Goal: Transaction & Acquisition: Download file/media

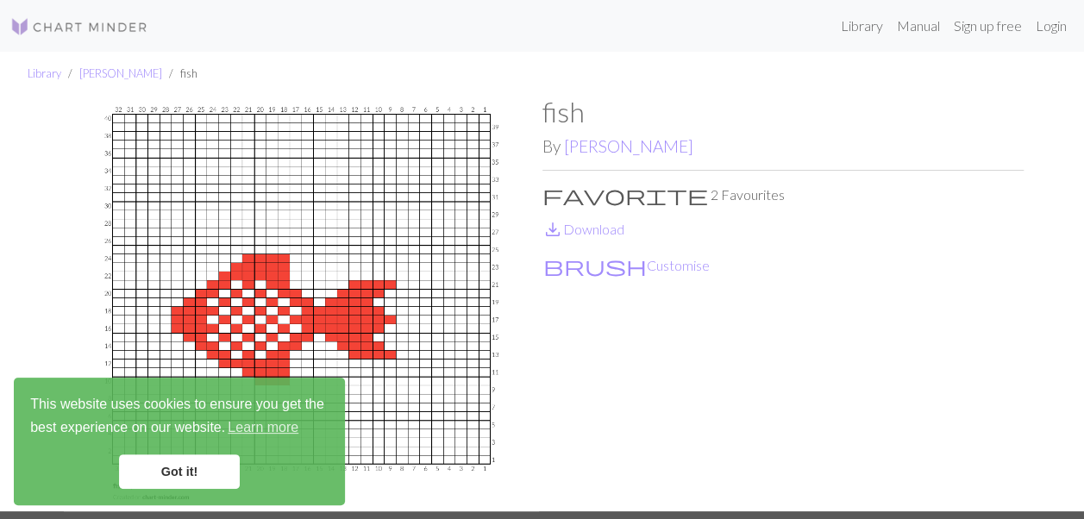
click at [618, 390] on div "fish By [PERSON_NAME] favorite 2 Favourites save_alt Download brush Customise" at bounding box center [782, 304] width 481 height 416
click at [587, 447] on div "fish By [PERSON_NAME] favorite 2 Favourites save_alt Download brush Customise" at bounding box center [782, 304] width 481 height 416
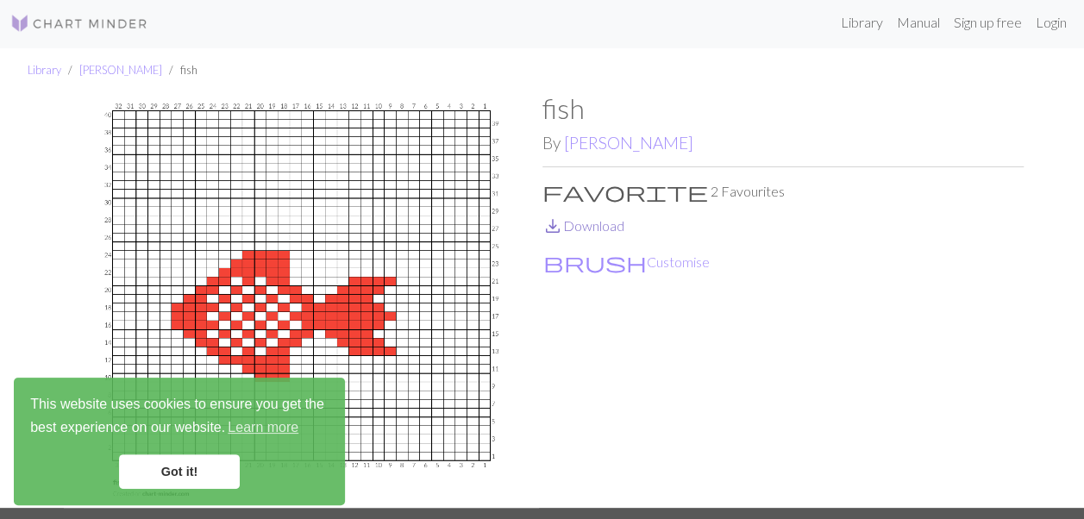
click at [604, 224] on link "save_alt Download" at bounding box center [583, 225] width 82 height 16
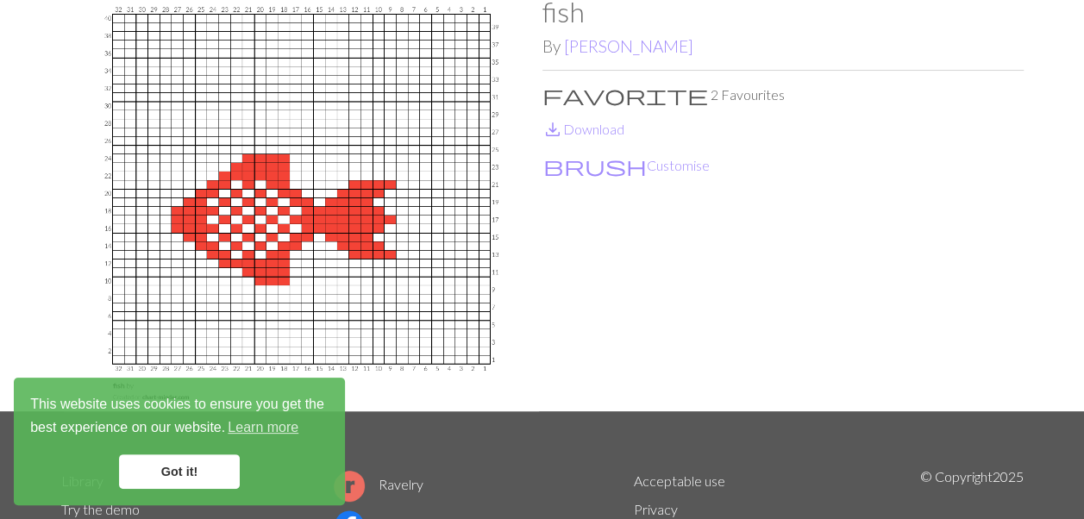
scroll to position [103, 0]
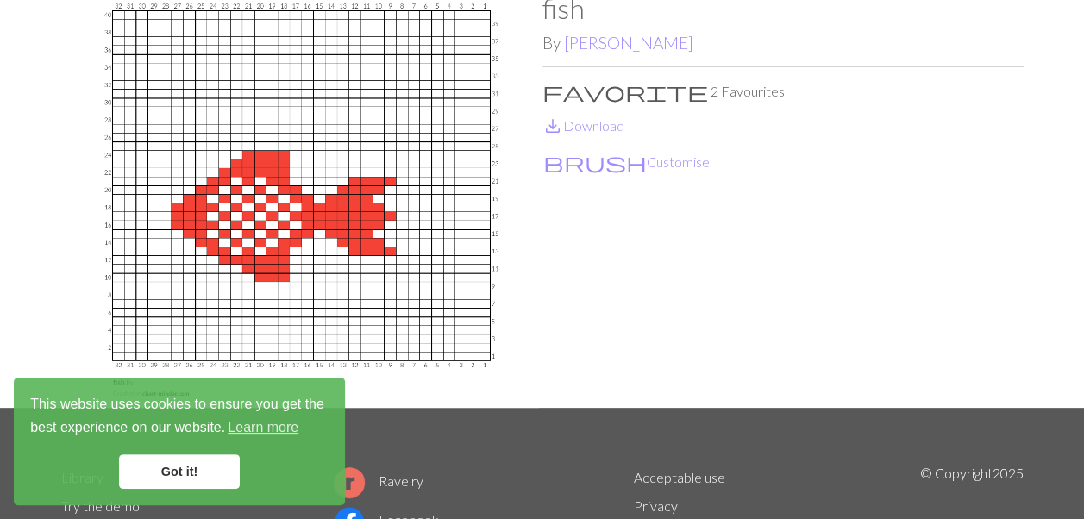
click at [326, 210] on img at bounding box center [301, 200] width 481 height 416
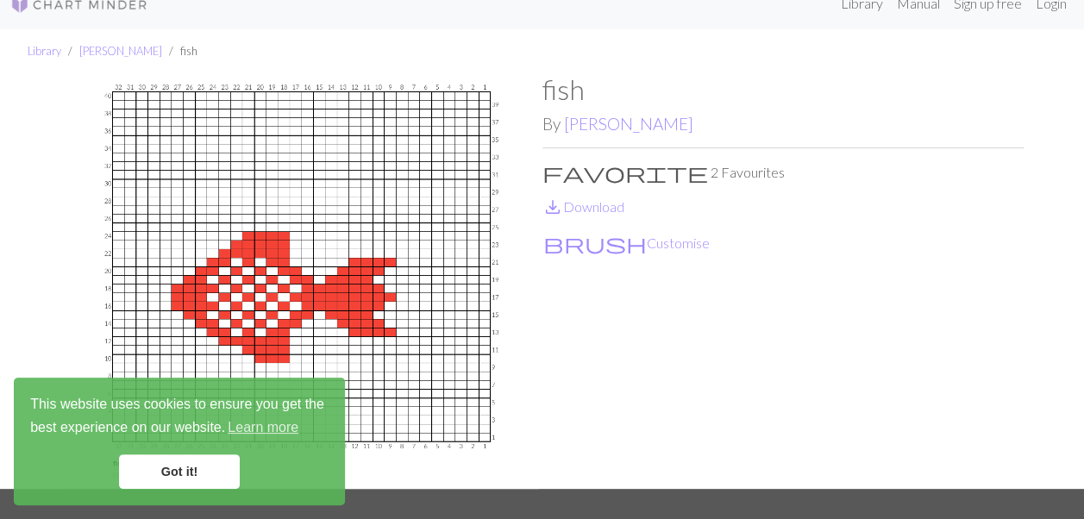
scroll to position [0, 0]
